Goal: Task Accomplishment & Management: Use online tool/utility

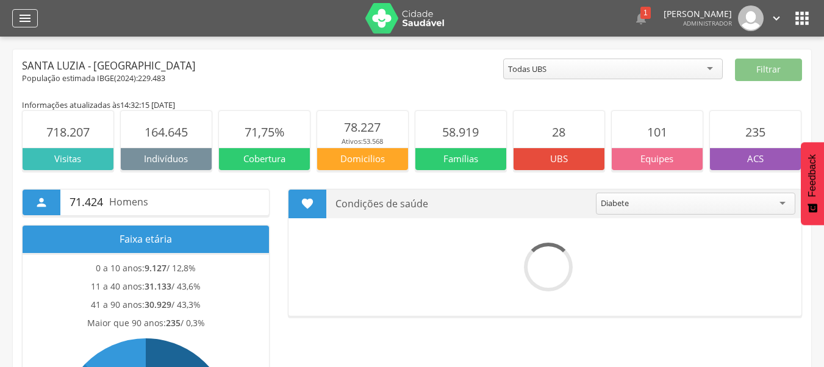
click at [34, 15] on div "" at bounding box center [25, 18] width 26 height 18
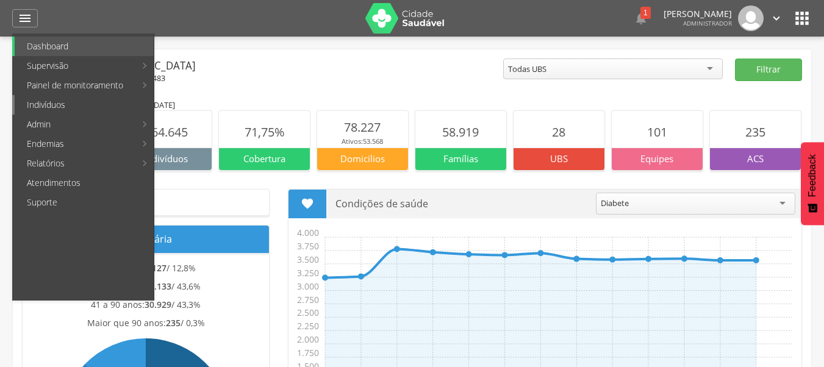
click at [101, 101] on link "Indivíduos" at bounding box center [84, 105] width 139 height 20
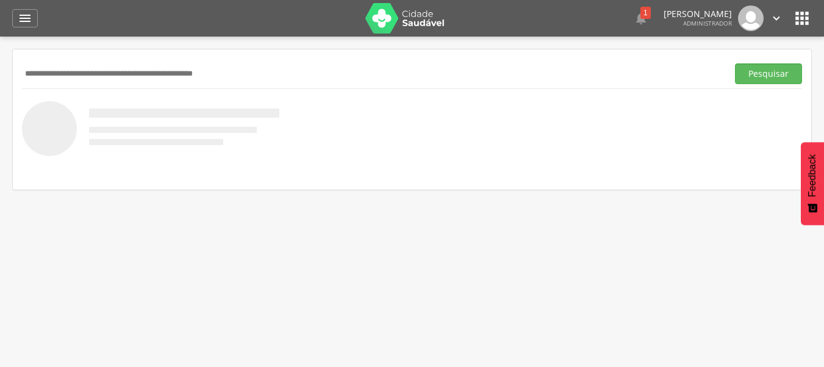
click at [196, 73] on input "text" at bounding box center [372, 73] width 700 height 21
type input "**********"
click at [735, 63] on button "Pesquisar" at bounding box center [768, 73] width 67 height 21
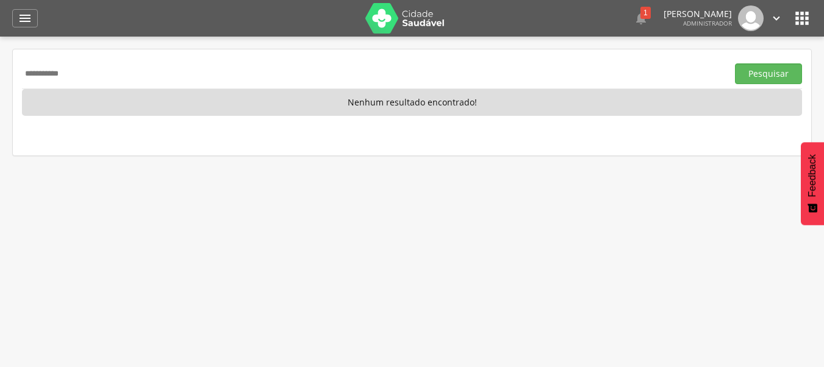
click at [272, 77] on input "**********" at bounding box center [372, 73] width 700 height 21
type input "**********"
click at [735, 63] on button "Pesquisar" at bounding box center [768, 73] width 67 height 21
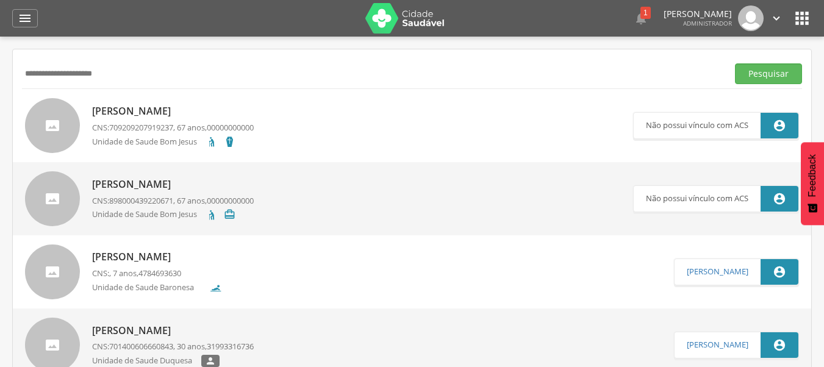
click at [188, 107] on p "[PERSON_NAME]" at bounding box center [173, 111] width 162 height 14
type input "**********"
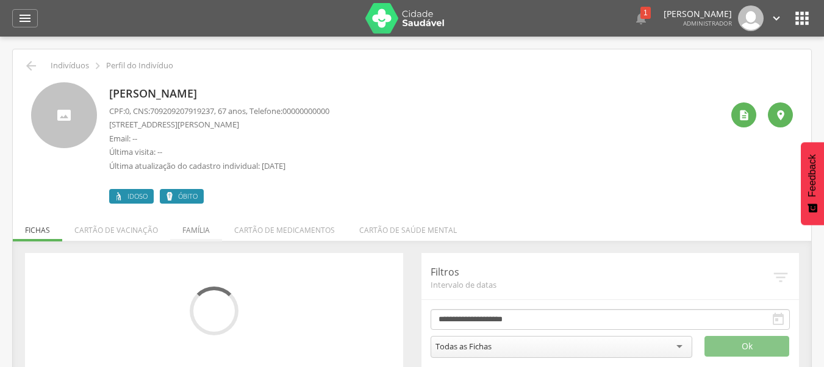
click at [173, 230] on li "Família" at bounding box center [196, 227] width 52 height 29
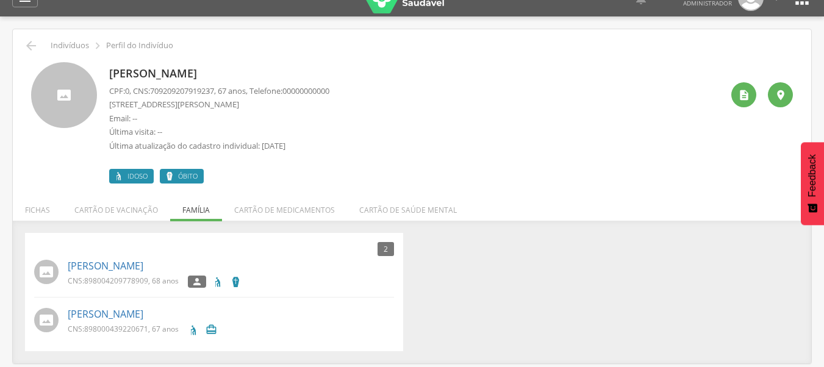
scroll to position [37, 0]
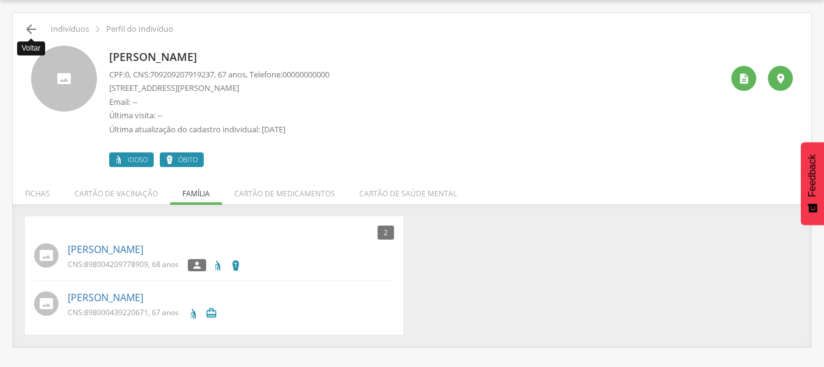
click at [27, 29] on icon "" at bounding box center [31, 29] width 15 height 15
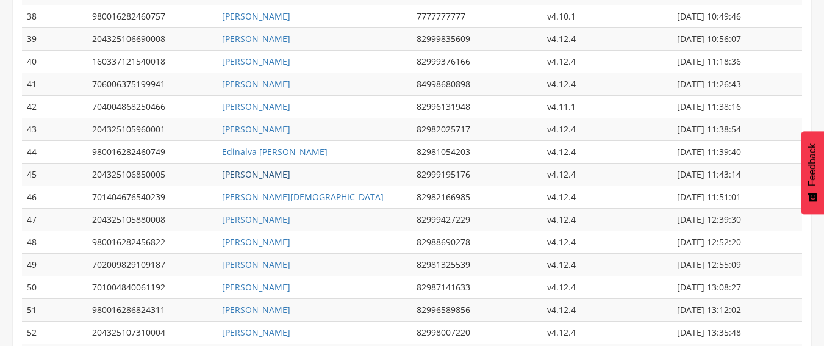
click at [290, 171] on link "Maria Jose da Paz dos Santos Freire" at bounding box center [256, 174] width 68 height 12
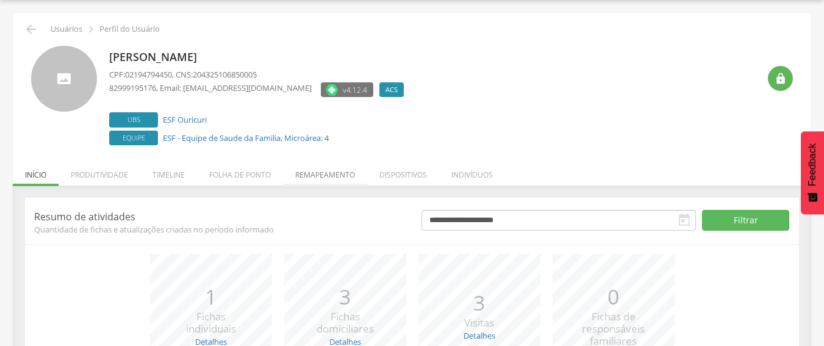
click at [346, 177] on li "Remapeamento" at bounding box center [325, 171] width 84 height 29
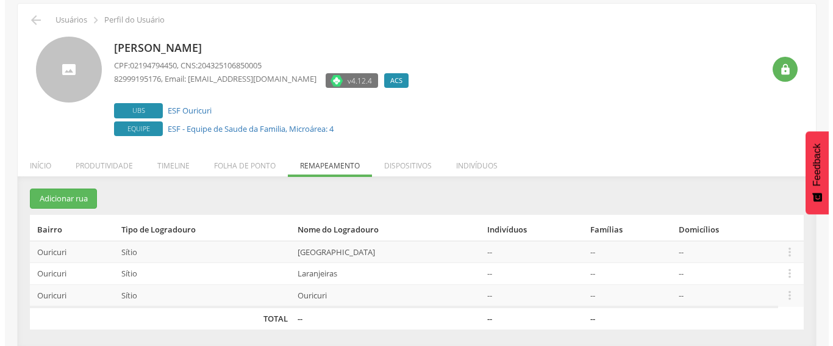
scroll to position [48, 0]
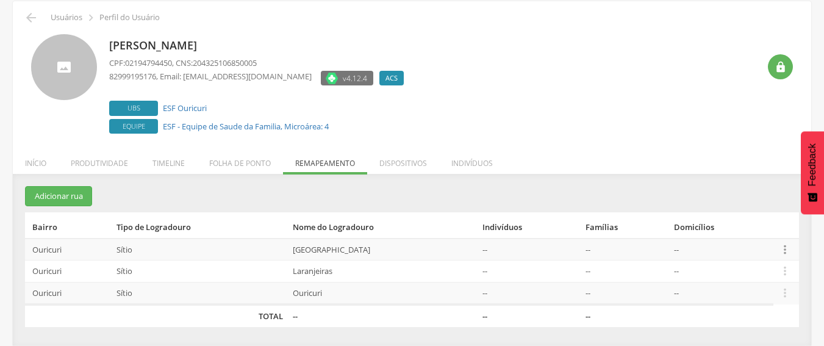
click at [785, 248] on icon "" at bounding box center [784, 249] width 13 height 13
drag, startPoint x: 606, startPoint y: 202, endPoint x: 665, endPoint y: 214, distance: 59.7
click at [608, 202] on section "Adicionar rua Bairro Tipo de Logradouro Nome do Logradouro Indivíduos Famílias …" at bounding box center [412, 256] width 774 height 140
click at [786, 248] on icon "" at bounding box center [784, 249] width 13 height 13
click at [771, 202] on link "Desalocar famílias" at bounding box center [742, 200] width 96 height 15
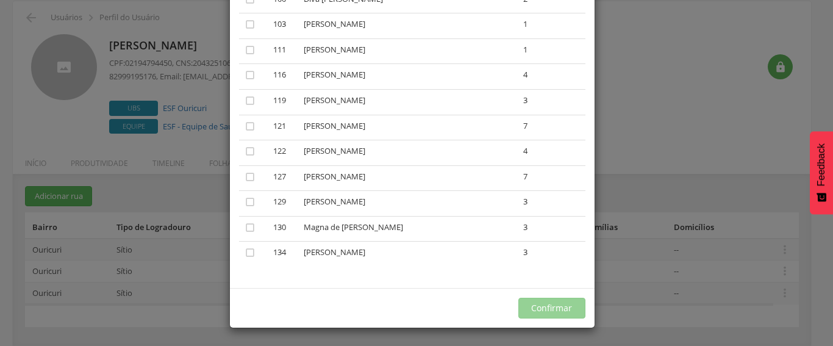
scroll to position [939, 0]
click at [608, 175] on div "× Desalocar Famílias A lista abaixo apresenta as casas da Baixa do Pico que est…" at bounding box center [416, 173] width 833 height 346
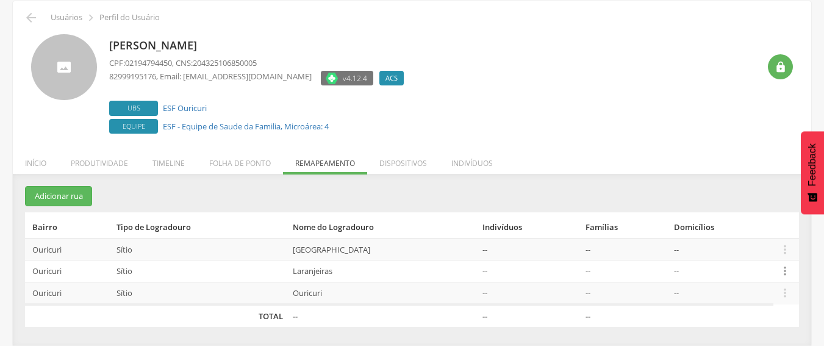
drag, startPoint x: 786, startPoint y: 263, endPoint x: 785, endPoint y: 270, distance: 6.7
click at [786, 265] on td " Editar Alocar famílias Desalocar famílias Desvincular ACS" at bounding box center [786, 271] width 26 height 22
click at [785, 270] on icon "" at bounding box center [784, 270] width 13 height 13
click at [763, 227] on link "Desalocar famílias" at bounding box center [742, 222] width 96 height 15
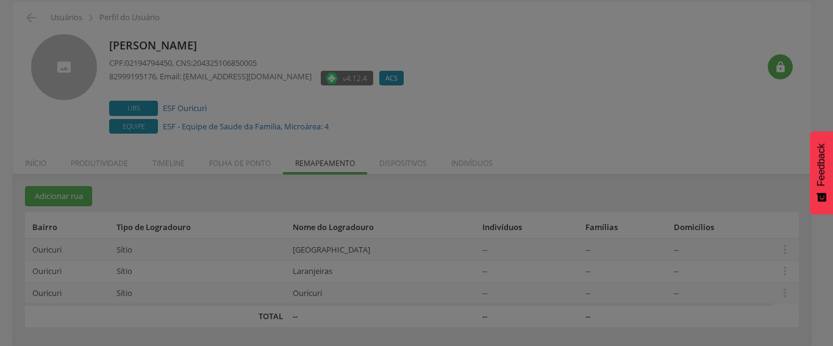
scroll to position [0, 0]
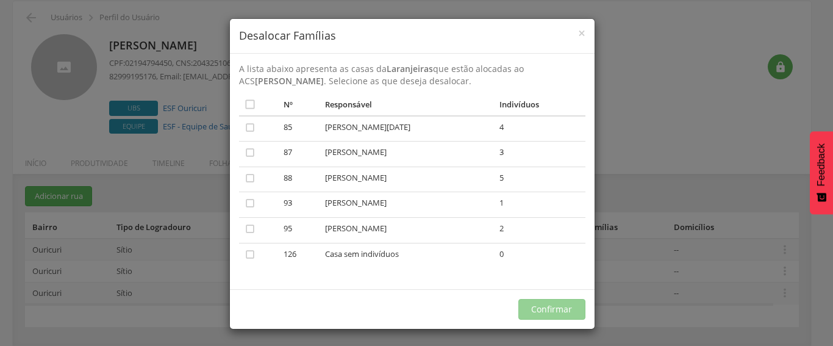
click at [681, 166] on div "× Desalocar Famílias A lista abaixo apresenta as casas da Laranjeiras que estão…" at bounding box center [416, 173] width 833 height 346
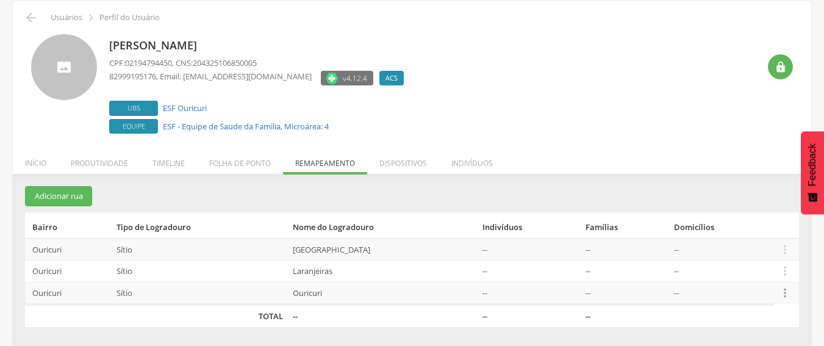
click at [786, 296] on icon "" at bounding box center [784, 292] width 13 height 13
click at [779, 246] on link "Desalocar famílias" at bounding box center [742, 244] width 96 height 15
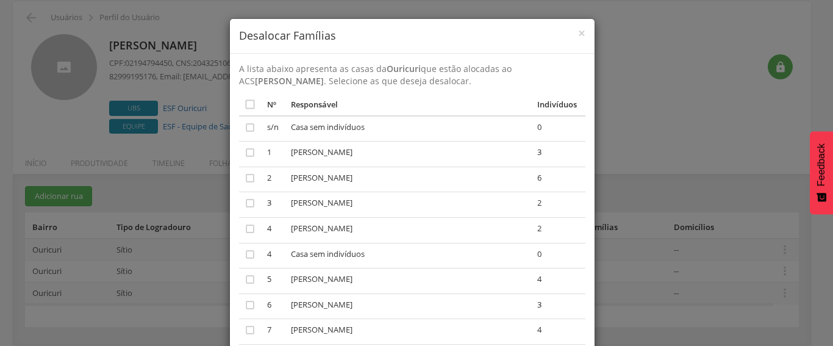
click at [239, 253] on td "" at bounding box center [250, 256] width 23 height 26
click at [244, 254] on icon "" at bounding box center [250, 254] width 12 height 12
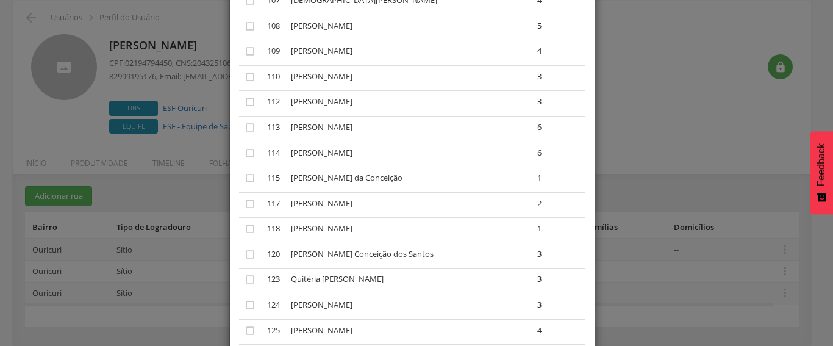
scroll to position [2156, 0]
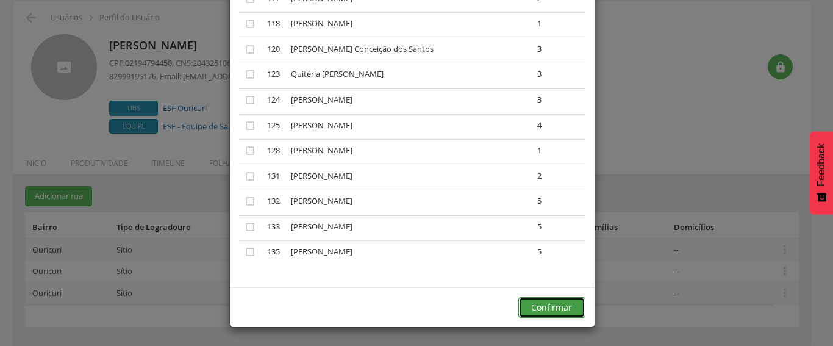
click at [549, 304] on button "Confirmar" at bounding box center [551, 307] width 67 height 21
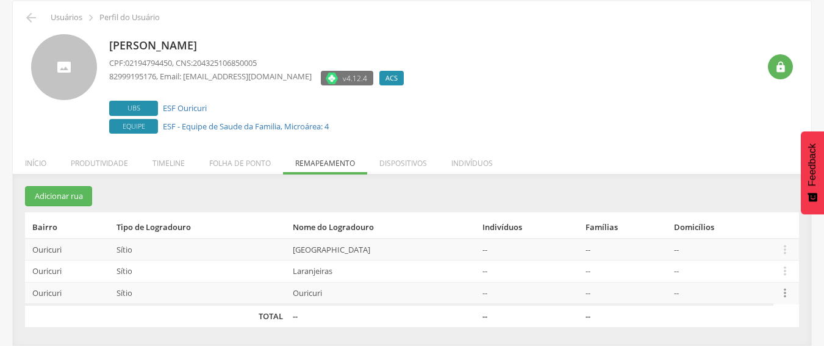
click at [786, 296] on icon "" at bounding box center [784, 292] width 13 height 13
click at [759, 242] on link "Desalocar famílias" at bounding box center [742, 244] width 96 height 15
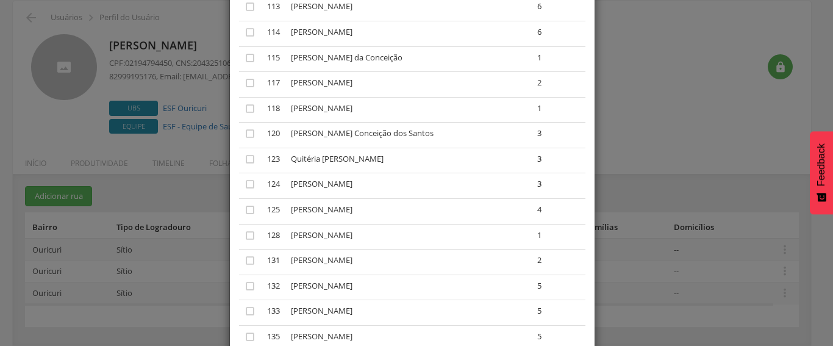
scroll to position [2130, 0]
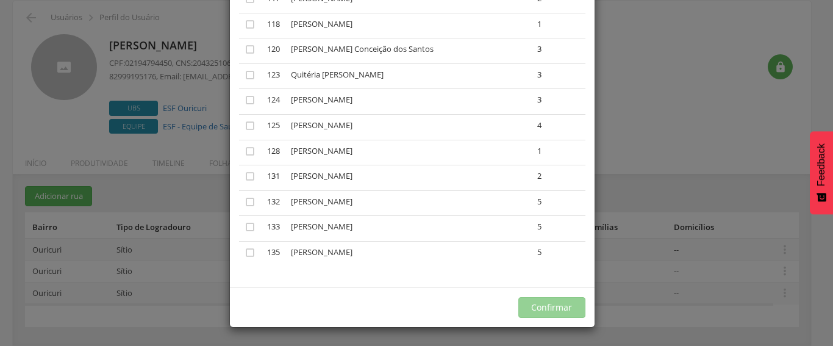
click at [683, 230] on div "× Desalocar Famílias A lista abaixo apresenta as casas da Ouricuri que estão al…" at bounding box center [416, 173] width 833 height 346
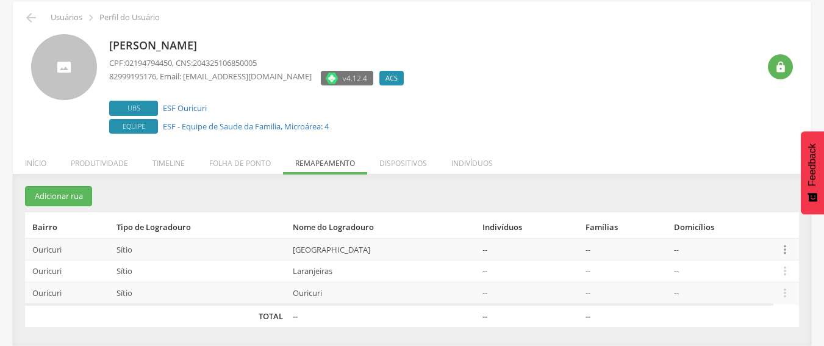
click at [781, 248] on icon "" at bounding box center [784, 249] width 13 height 13
click at [766, 201] on link "Desalocar famílias" at bounding box center [742, 200] width 96 height 15
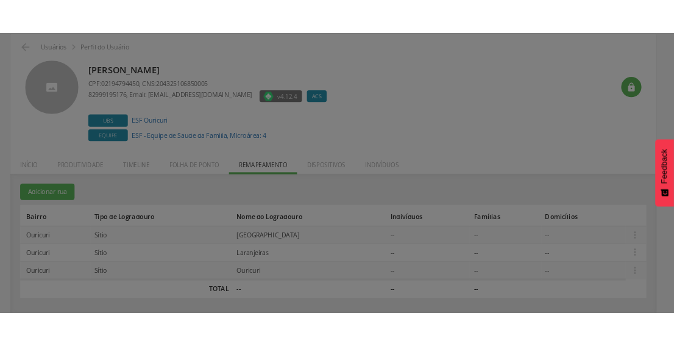
scroll to position [0, 0]
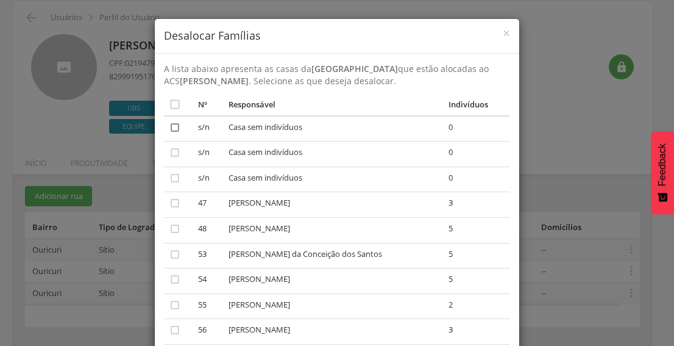
click at [171, 128] on icon "" at bounding box center [175, 127] width 12 height 12
click at [173, 158] on icon "" at bounding box center [175, 152] width 12 height 12
click at [172, 177] on icon "" at bounding box center [175, 178] width 12 height 12
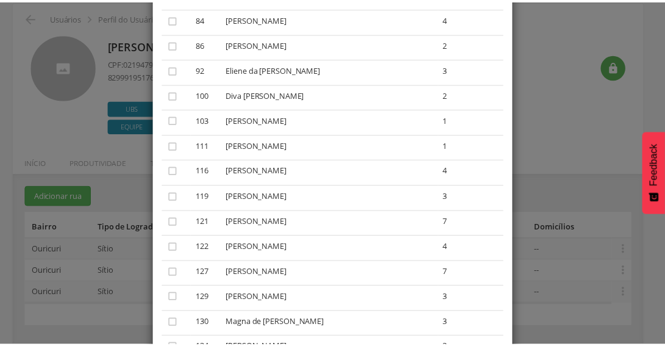
scroll to position [939, 0]
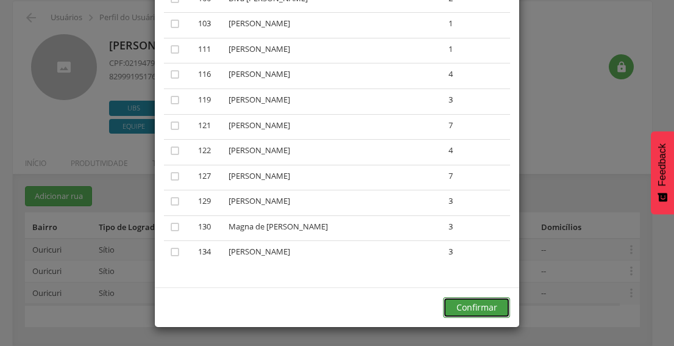
click at [493, 309] on button "Confirmar" at bounding box center [476, 307] width 67 height 21
